Goal: Use online tool/utility: Utilize a website feature to perform a specific function

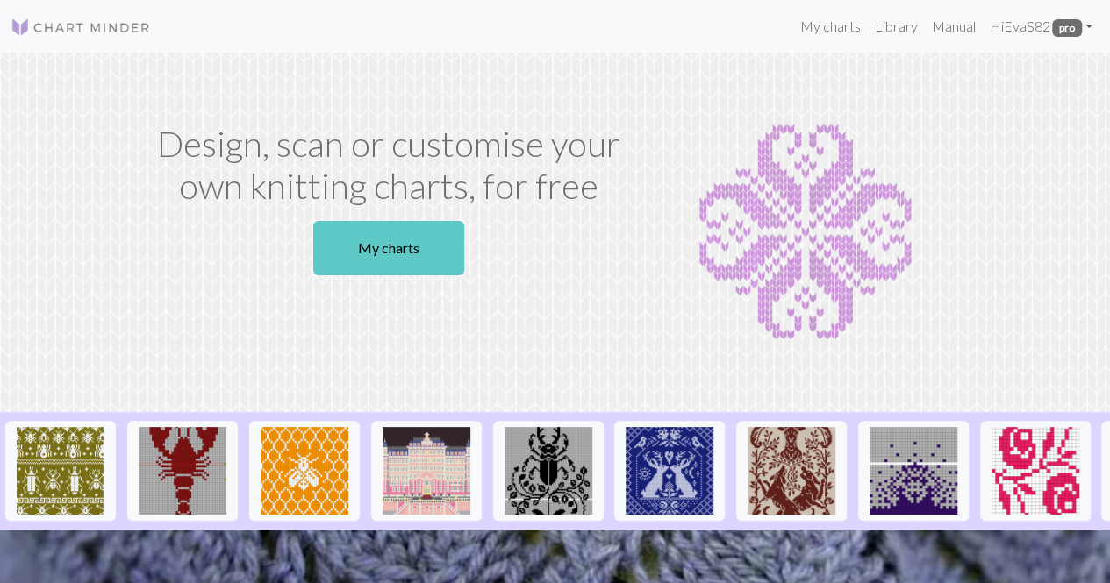
click at [417, 242] on link "My charts" at bounding box center [388, 248] width 151 height 54
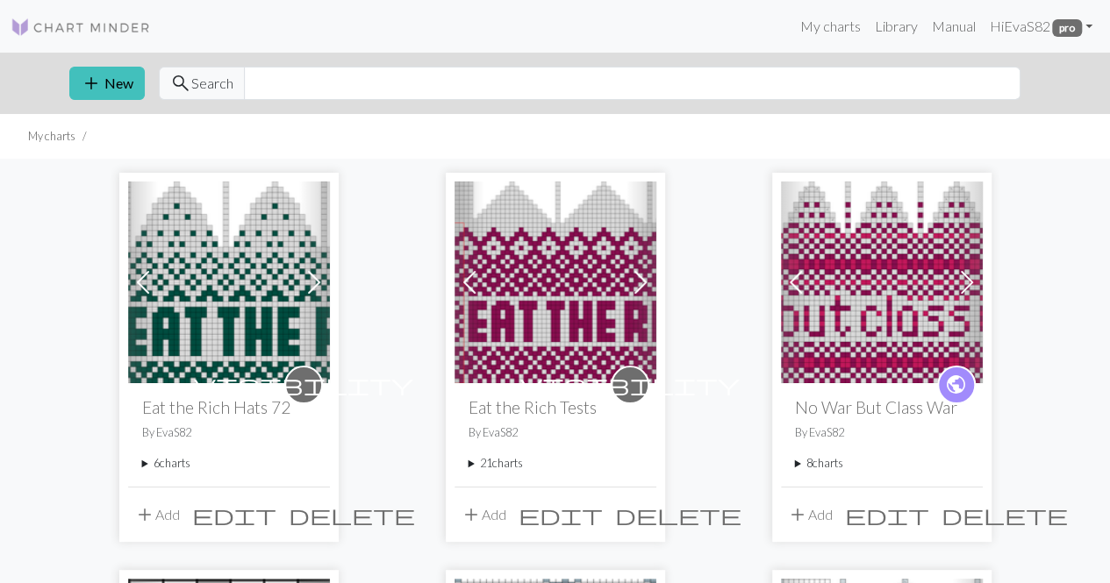
click at [148, 463] on summary "6 charts" at bounding box center [229, 463] width 174 height 17
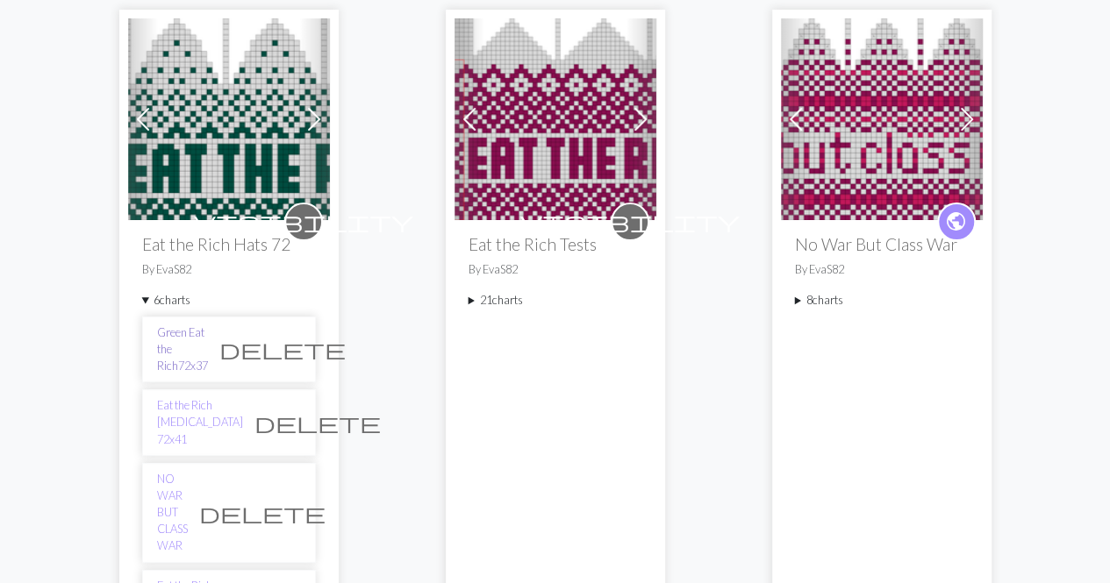
scroll to position [175, 0]
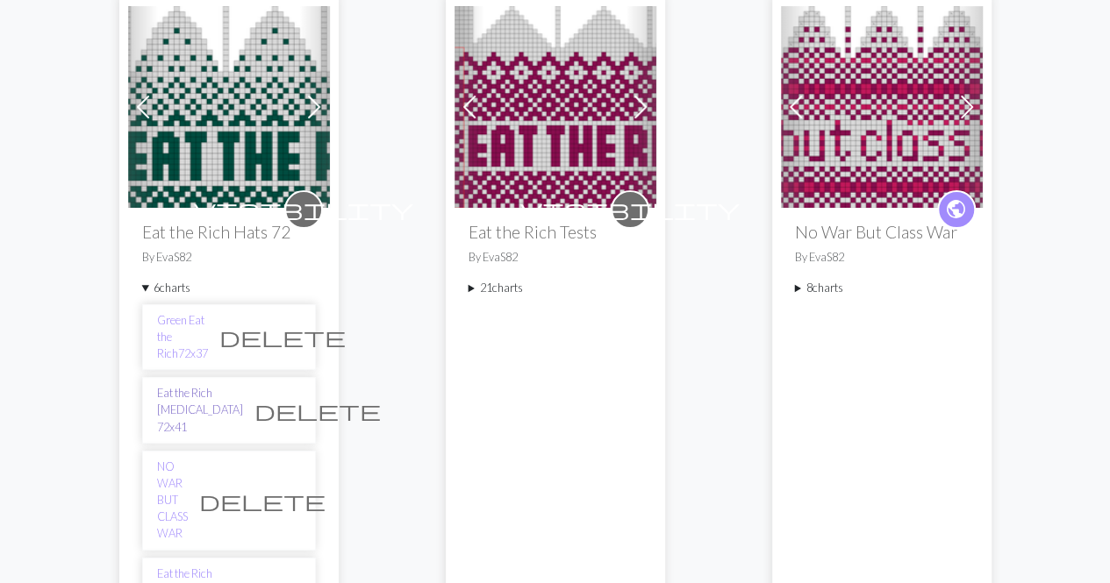
click at [193, 385] on link "Eat the Rich [MEDICAL_DATA] 72x41" at bounding box center [200, 410] width 86 height 51
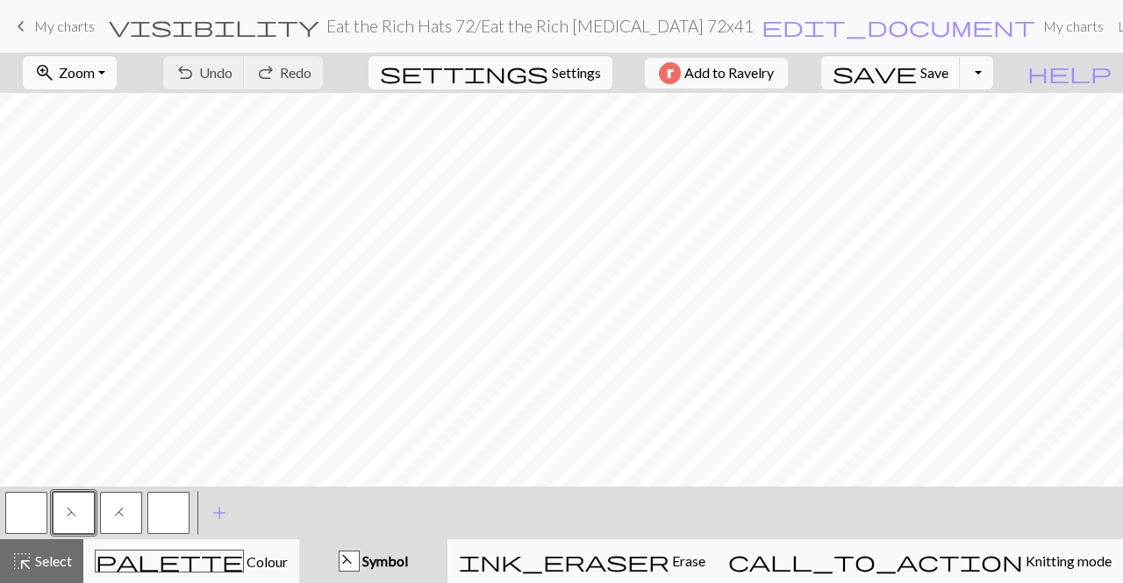
click at [93, 69] on span "Zoom" at bounding box center [77, 72] width 36 height 17
click at [114, 158] on button "Fit height" at bounding box center [94, 167] width 139 height 28
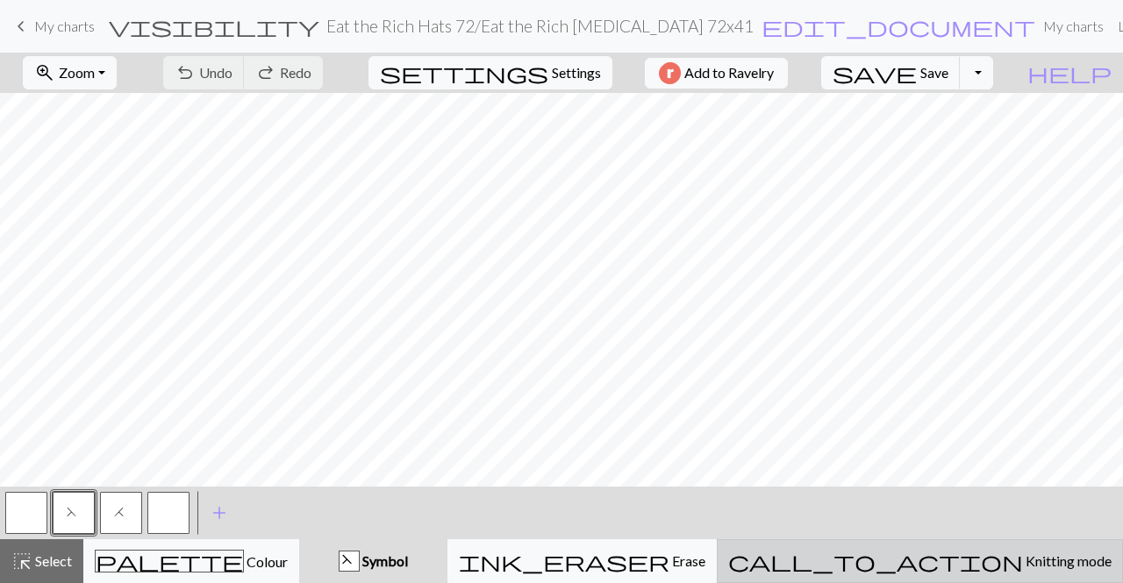
click at [1023, 565] on span "Knitting mode" at bounding box center [1067, 561] width 89 height 17
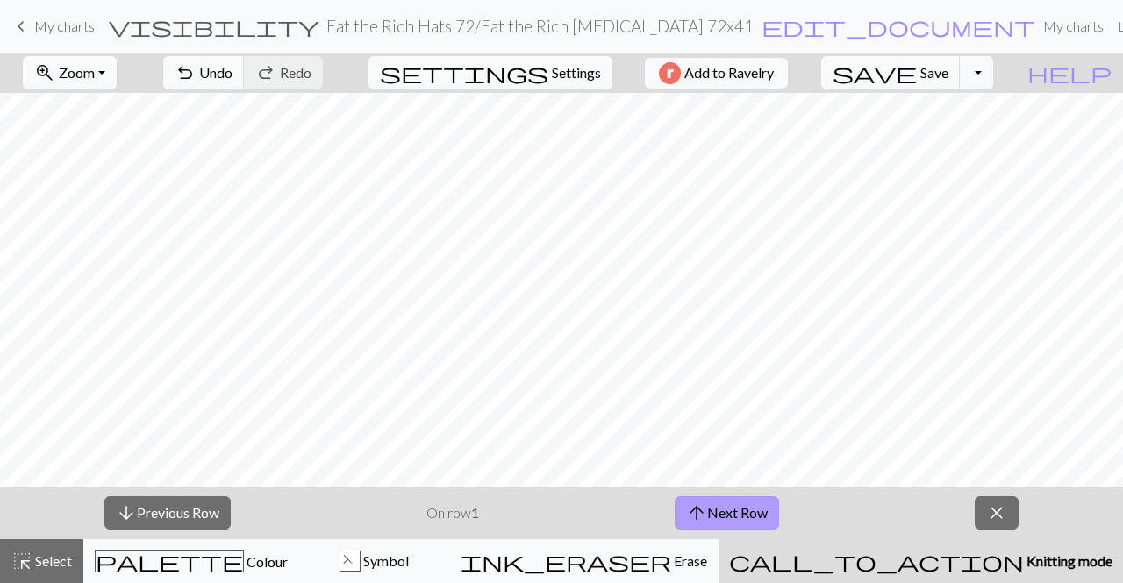
click at [702, 503] on span "arrow_upward" at bounding box center [696, 513] width 21 height 25
click at [702, 508] on span "arrow_upward" at bounding box center [696, 513] width 21 height 25
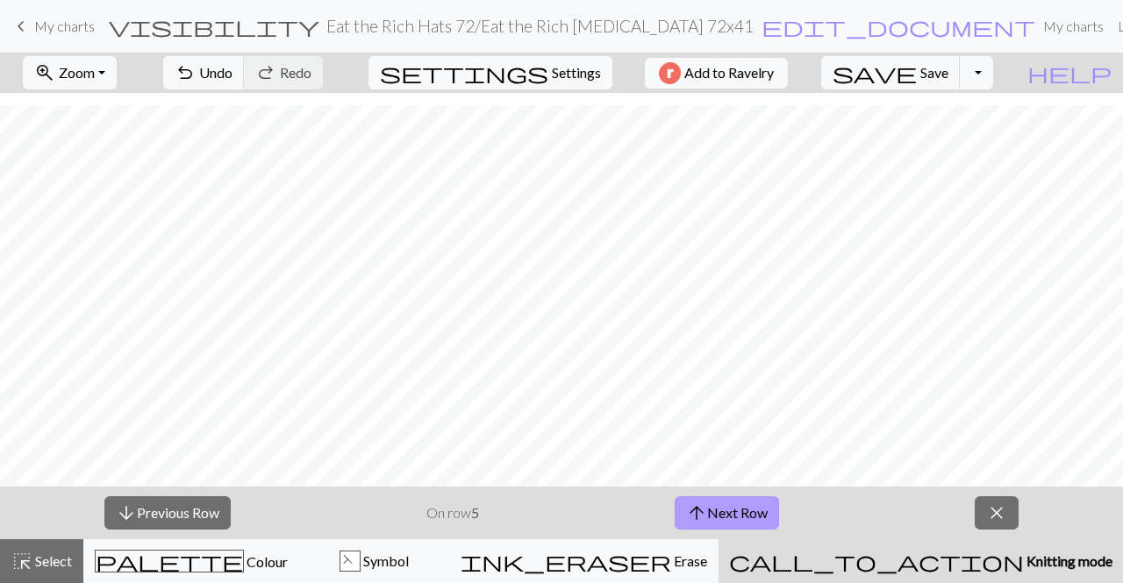
click at [726, 510] on button "arrow_upward Next Row" at bounding box center [726, 512] width 104 height 33
click at [95, 73] on span "Zoom" at bounding box center [77, 72] width 36 height 17
click at [123, 145] on button "Fit width" at bounding box center [94, 139] width 139 height 28
click at [746, 507] on button "arrow_upward Next Row" at bounding box center [726, 512] width 104 height 33
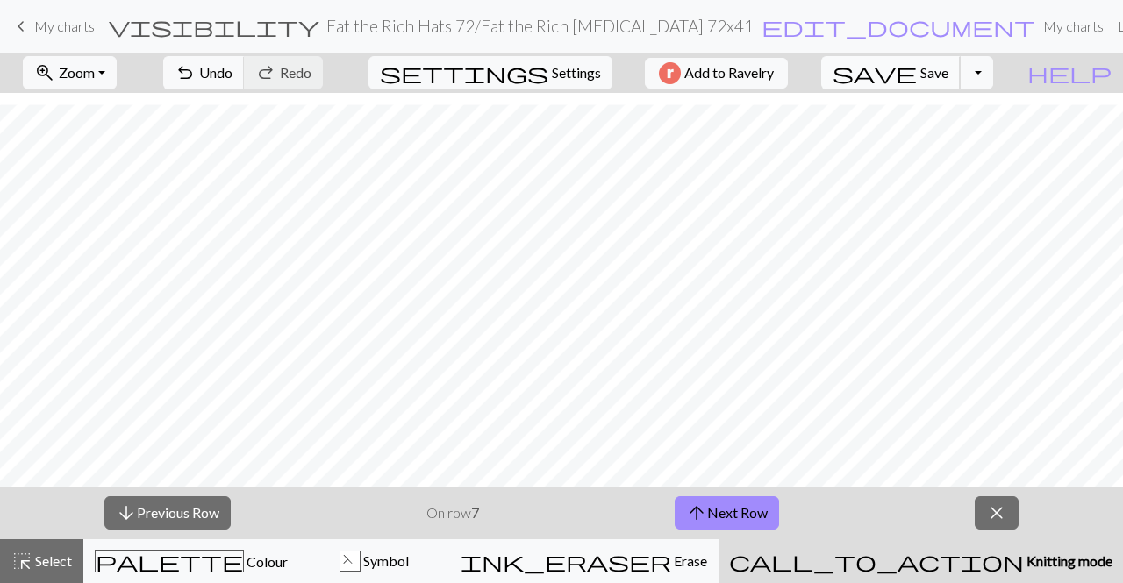
click at [917, 72] on span "save" at bounding box center [874, 73] width 84 height 25
